Goal: Find specific page/section: Find specific page/section

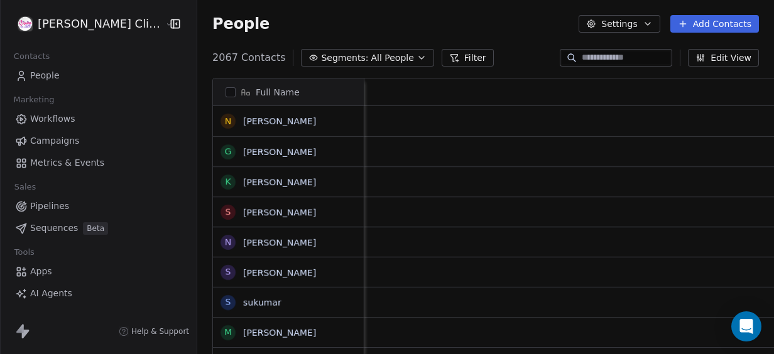
click at [51, 73] on span "People" at bounding box center [45, 75] width 30 height 13
